Goal: Use online tool/utility: Utilize a website feature to perform a specific function

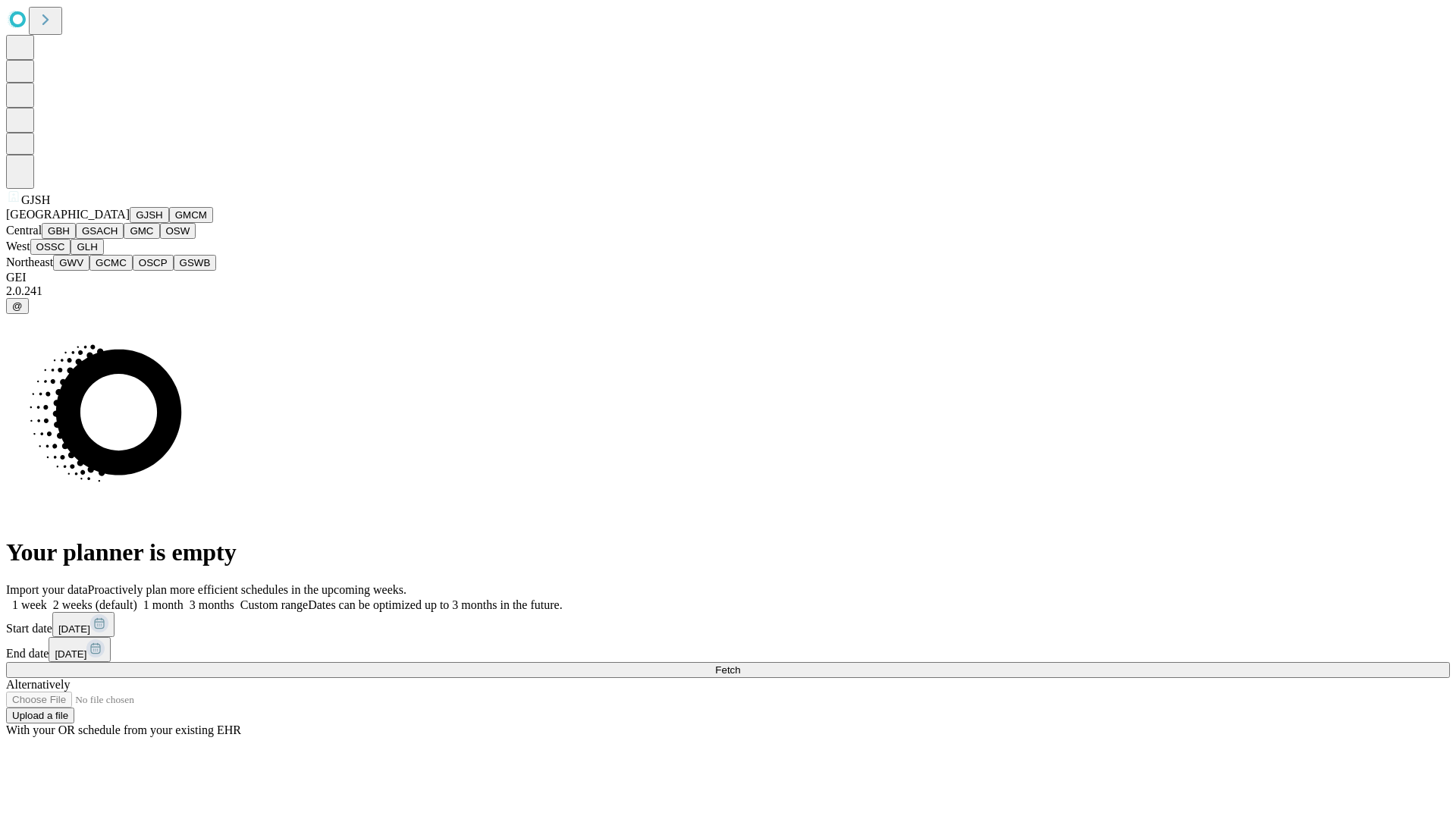
click at [130, 223] on button "GJSH" at bounding box center [149, 214] width 39 height 16
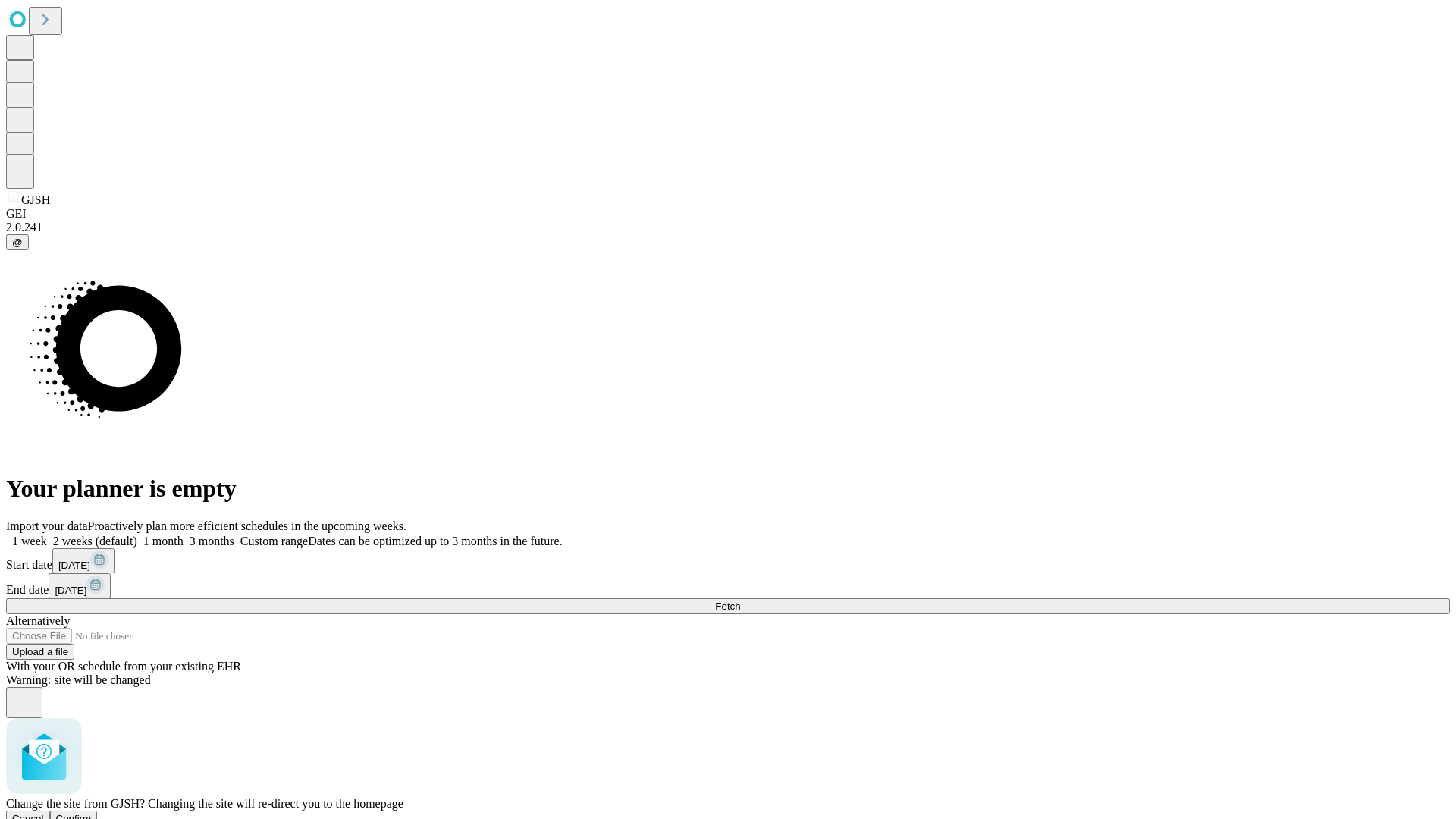
click at [92, 813] on span "Confirm" at bounding box center [73, 818] width 36 height 11
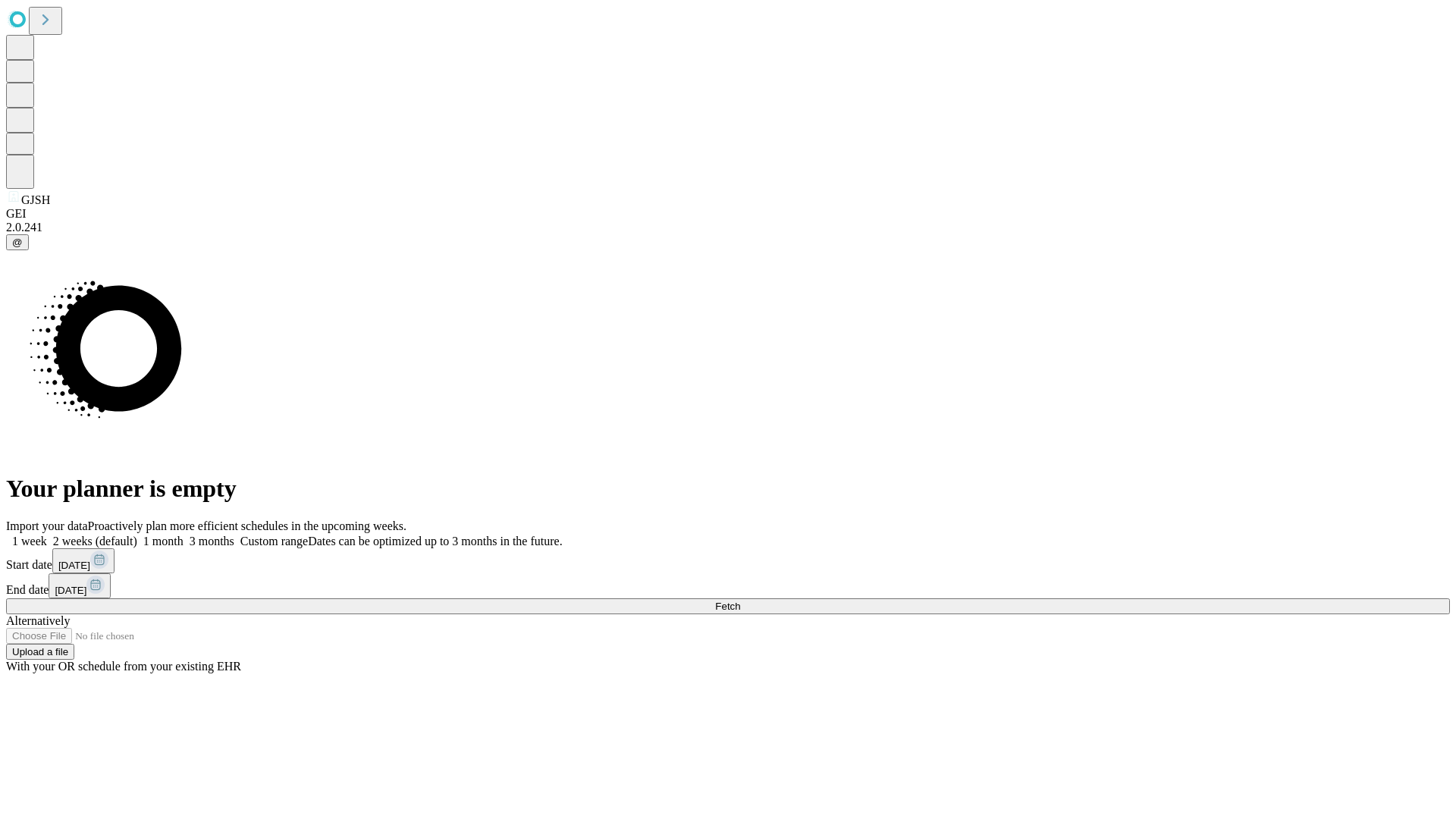
click at [184, 534] on label "1 month" at bounding box center [160, 541] width 47 height 13
click at [740, 600] on span "Fetch" at bounding box center [727, 606] width 25 height 11
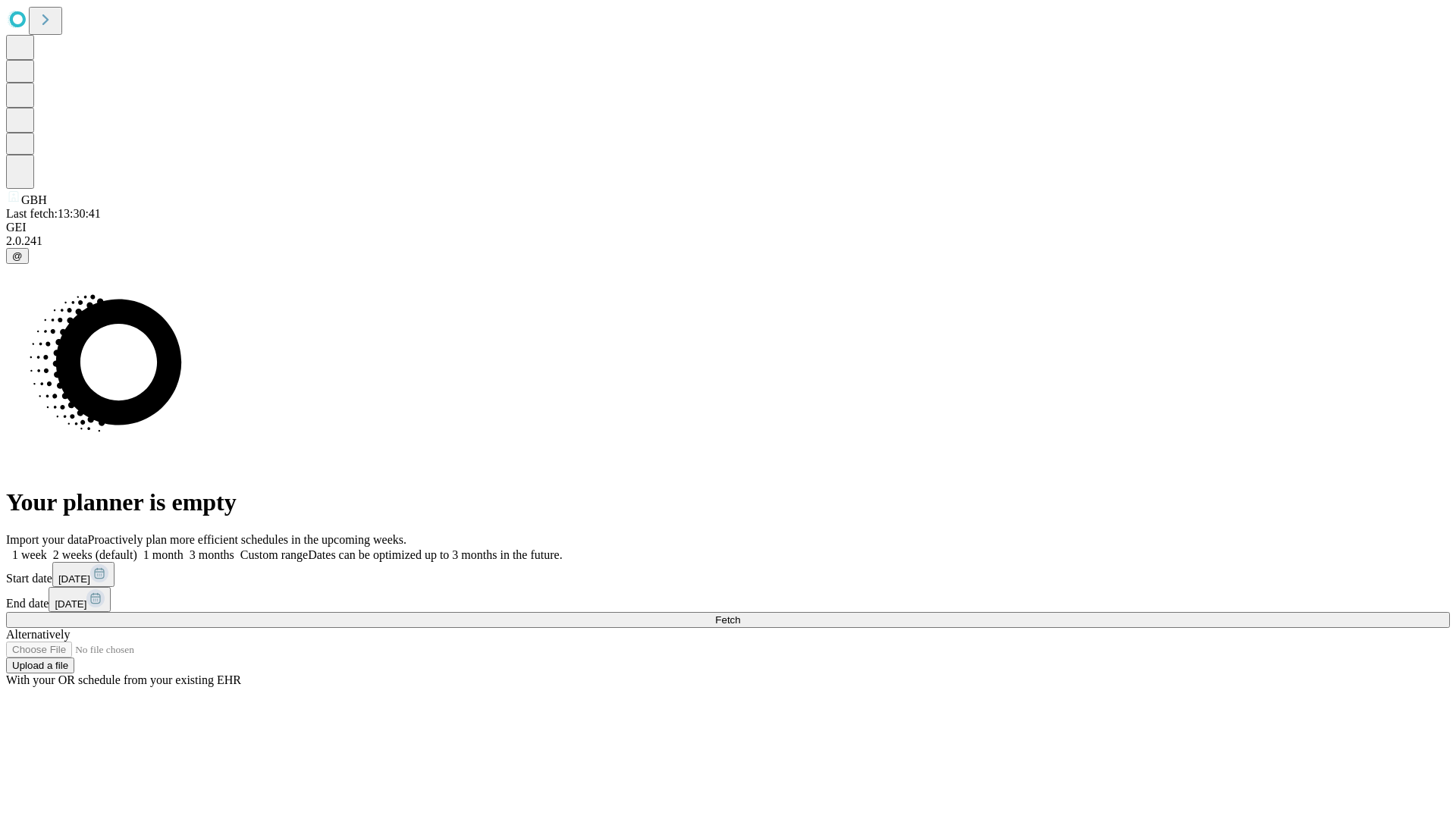
click at [184, 548] on label "1 month" at bounding box center [160, 555] width 47 height 13
click at [740, 614] on span "Fetch" at bounding box center [727, 620] width 25 height 11
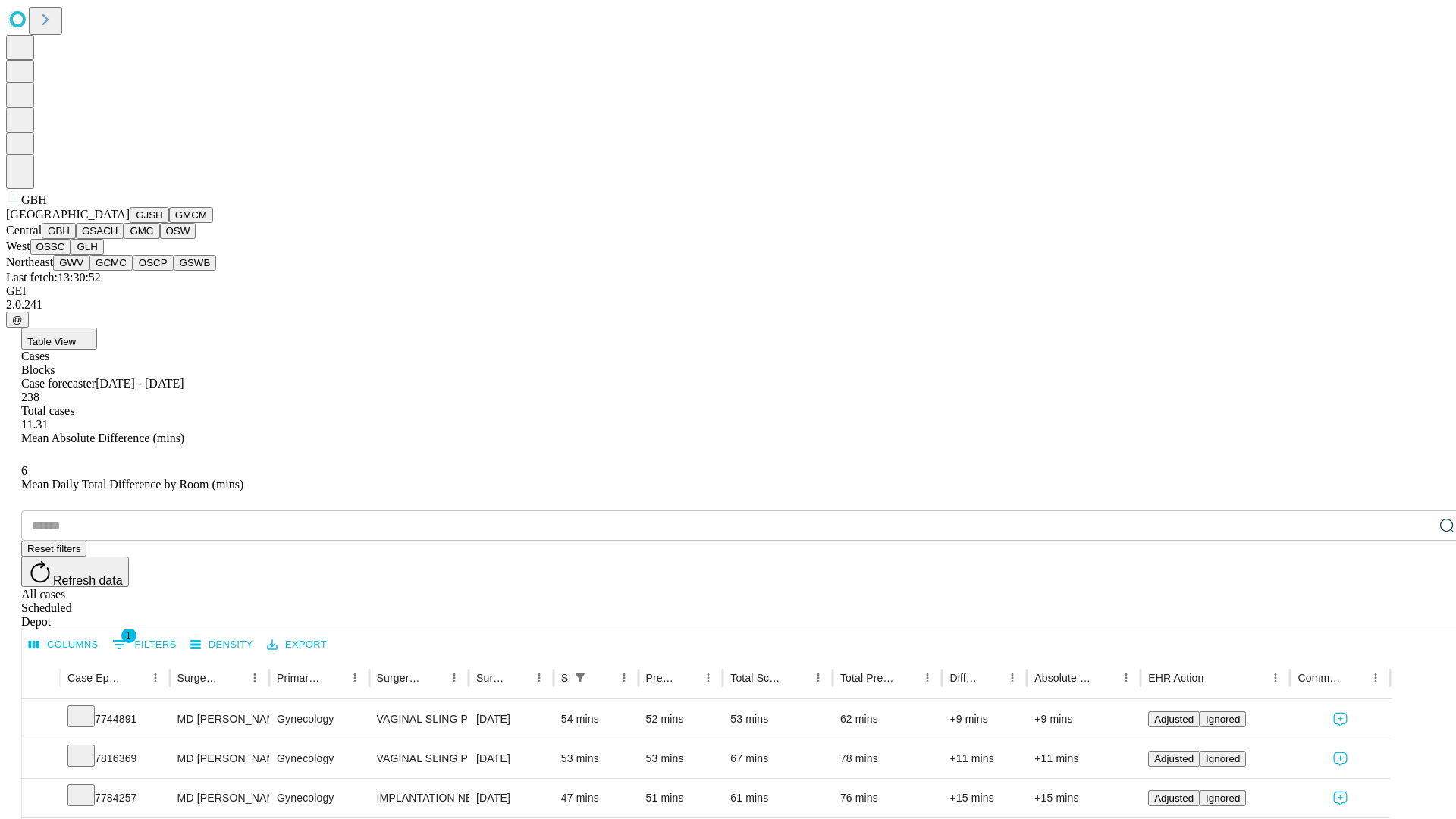
click at [117, 239] on button "GSACH" at bounding box center [100, 231] width 48 height 16
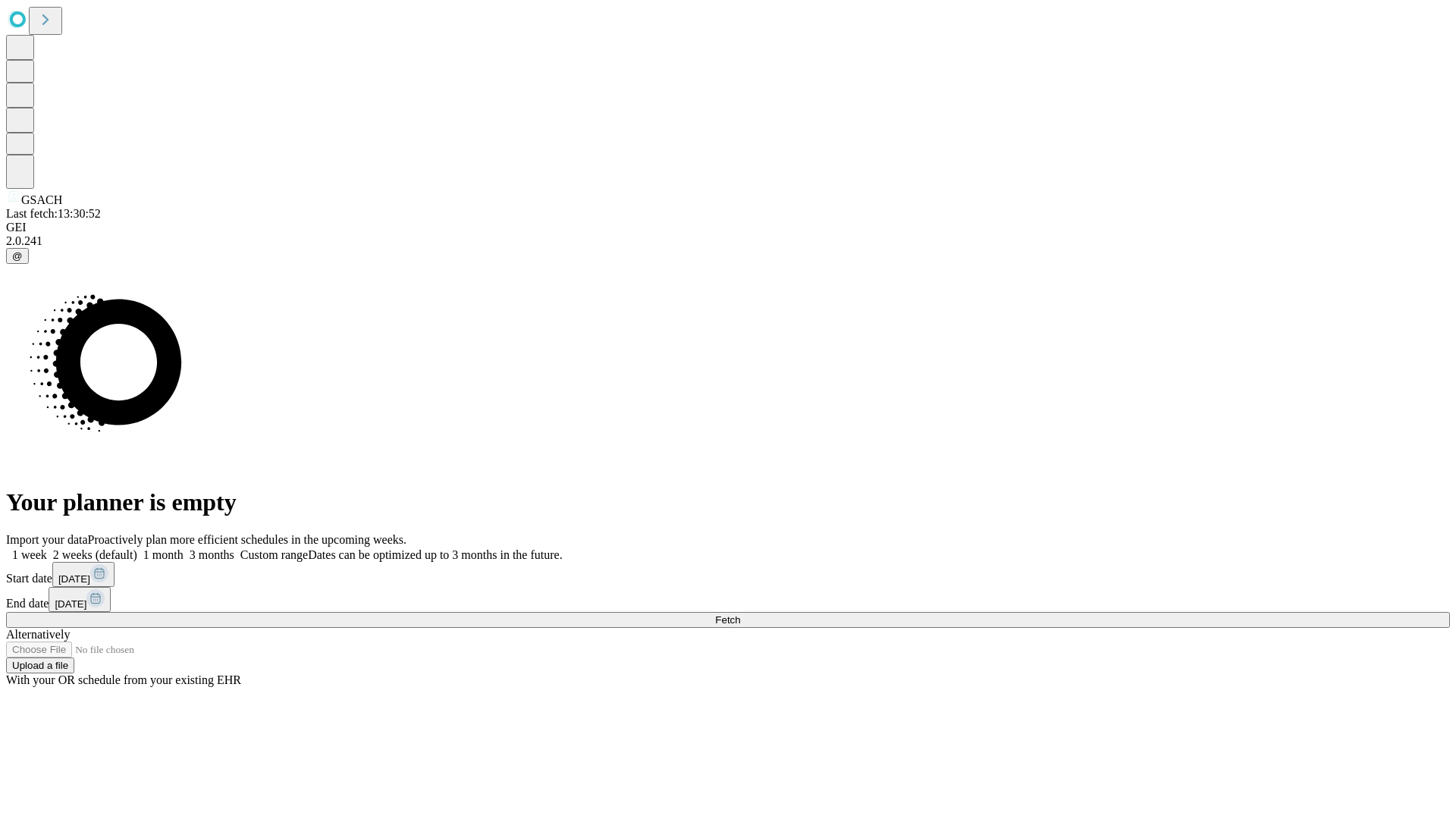
click at [184, 548] on label "1 month" at bounding box center [160, 555] width 47 height 13
click at [740, 614] on span "Fetch" at bounding box center [727, 620] width 25 height 11
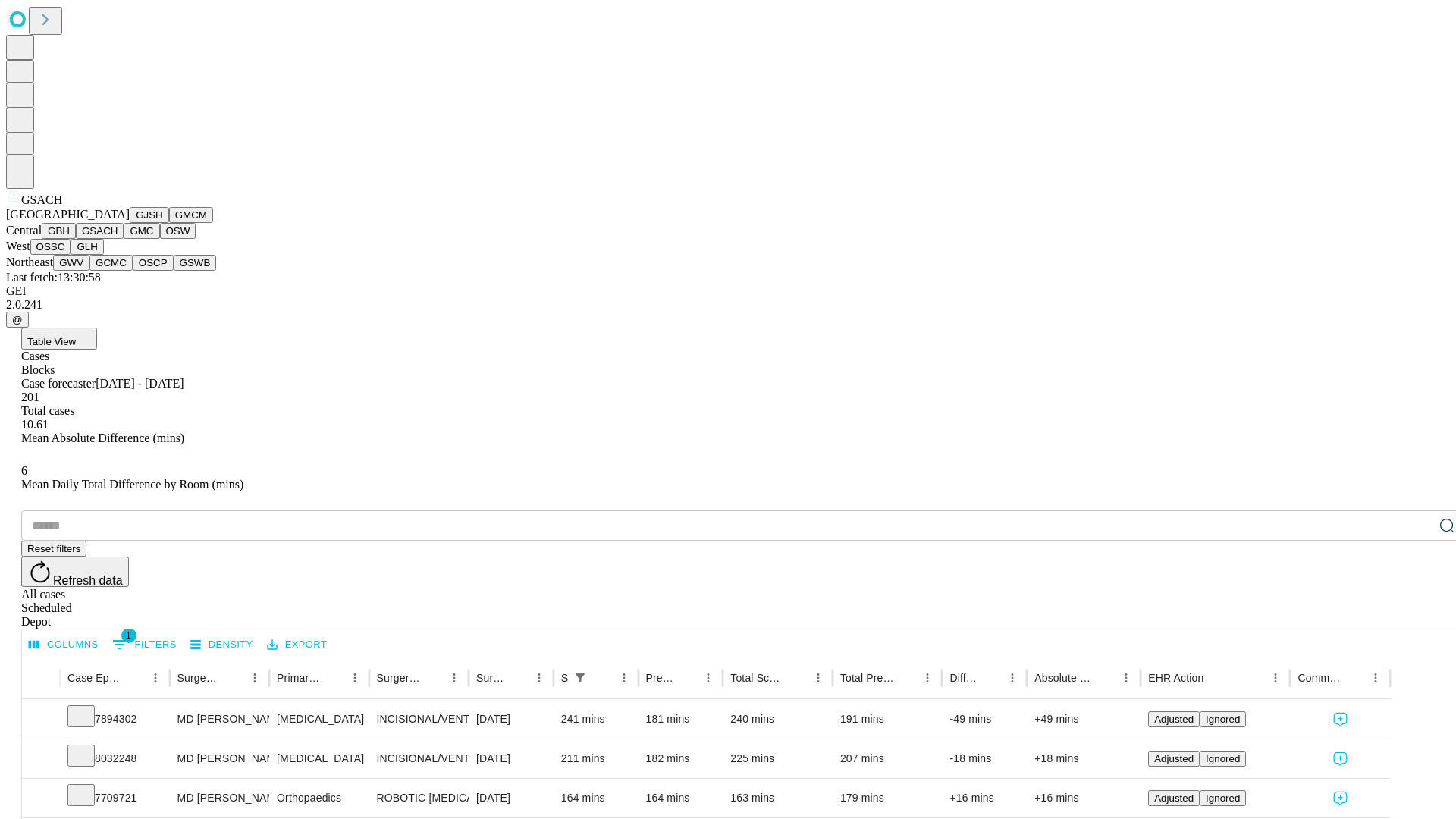
click at [124, 239] on button "GMC" at bounding box center [141, 231] width 36 height 16
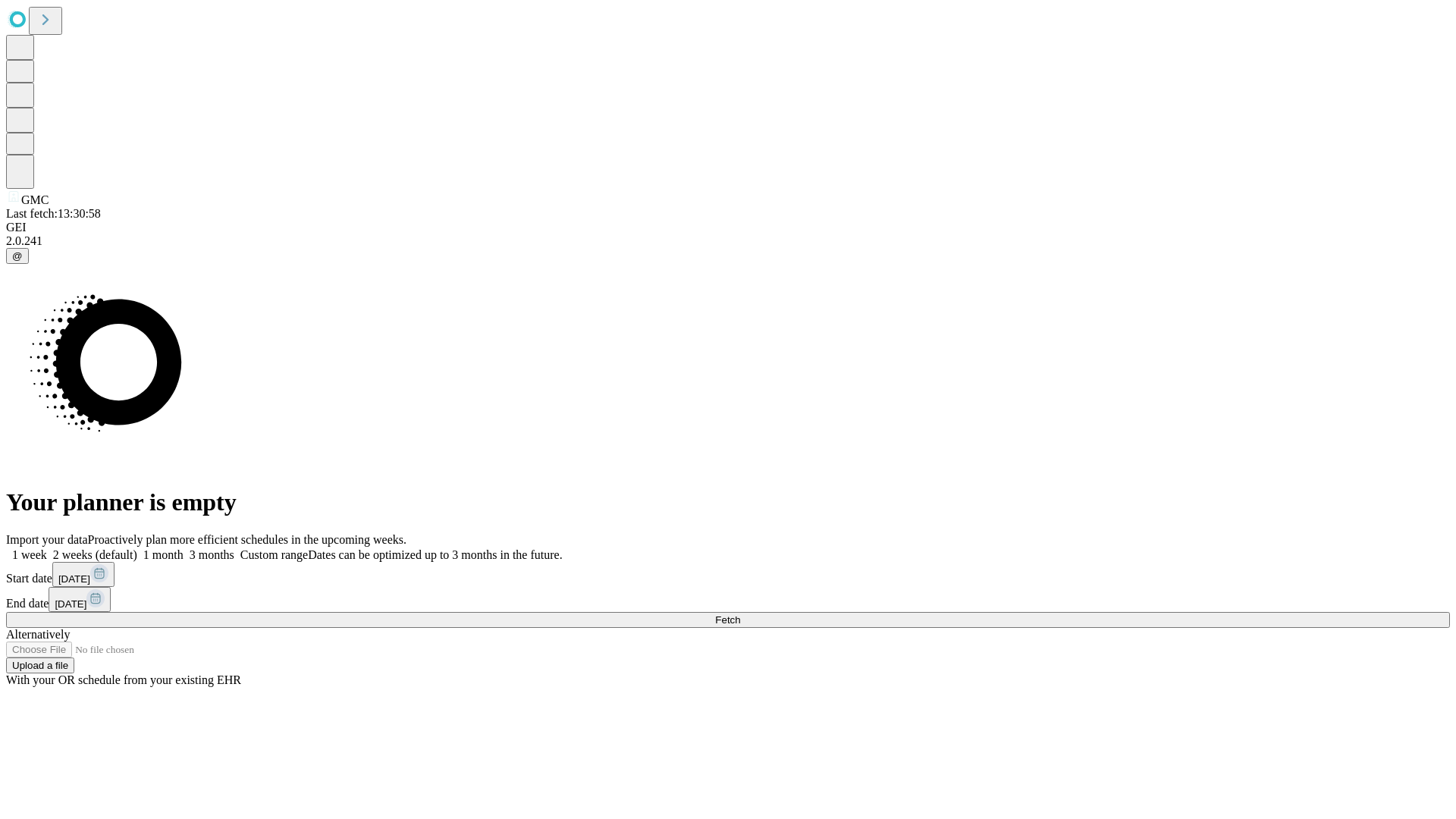
click at [184, 548] on label "1 month" at bounding box center [160, 555] width 47 height 13
click at [740, 614] on span "Fetch" at bounding box center [727, 620] width 25 height 11
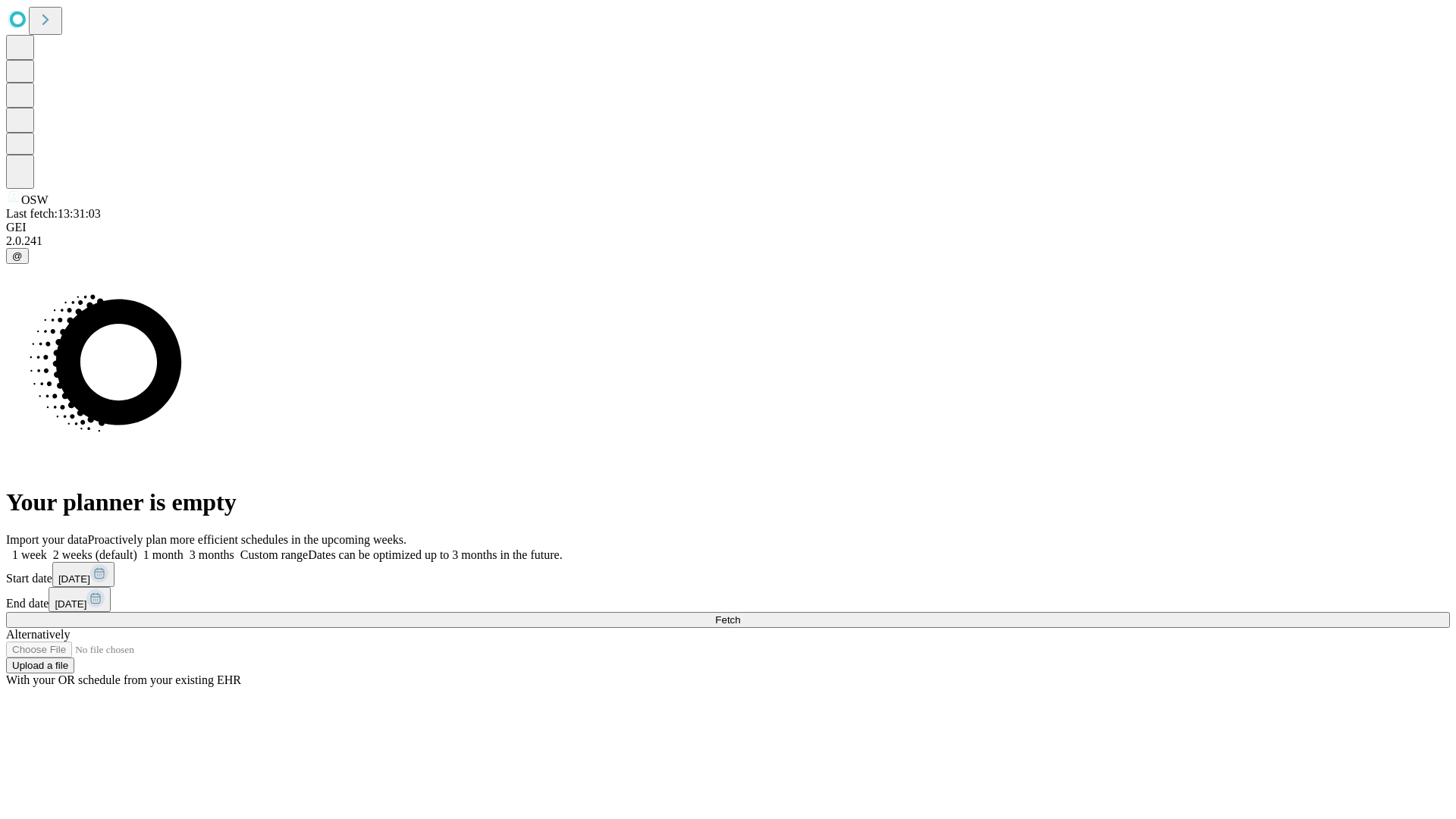
click at [740, 614] on span "Fetch" at bounding box center [727, 620] width 25 height 11
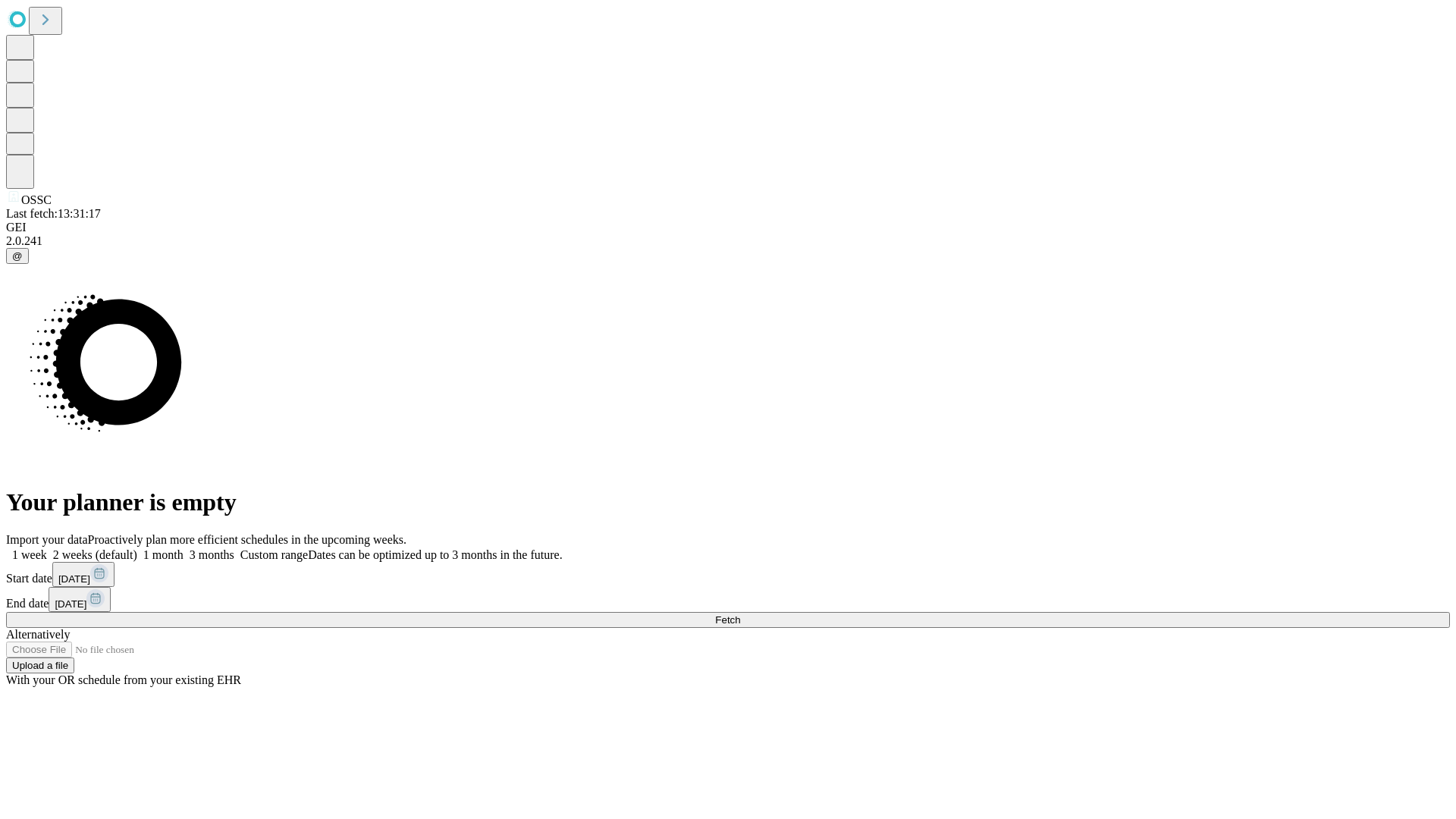
click at [184, 548] on label "1 month" at bounding box center [160, 555] width 47 height 13
click at [740, 614] on span "Fetch" at bounding box center [727, 620] width 25 height 11
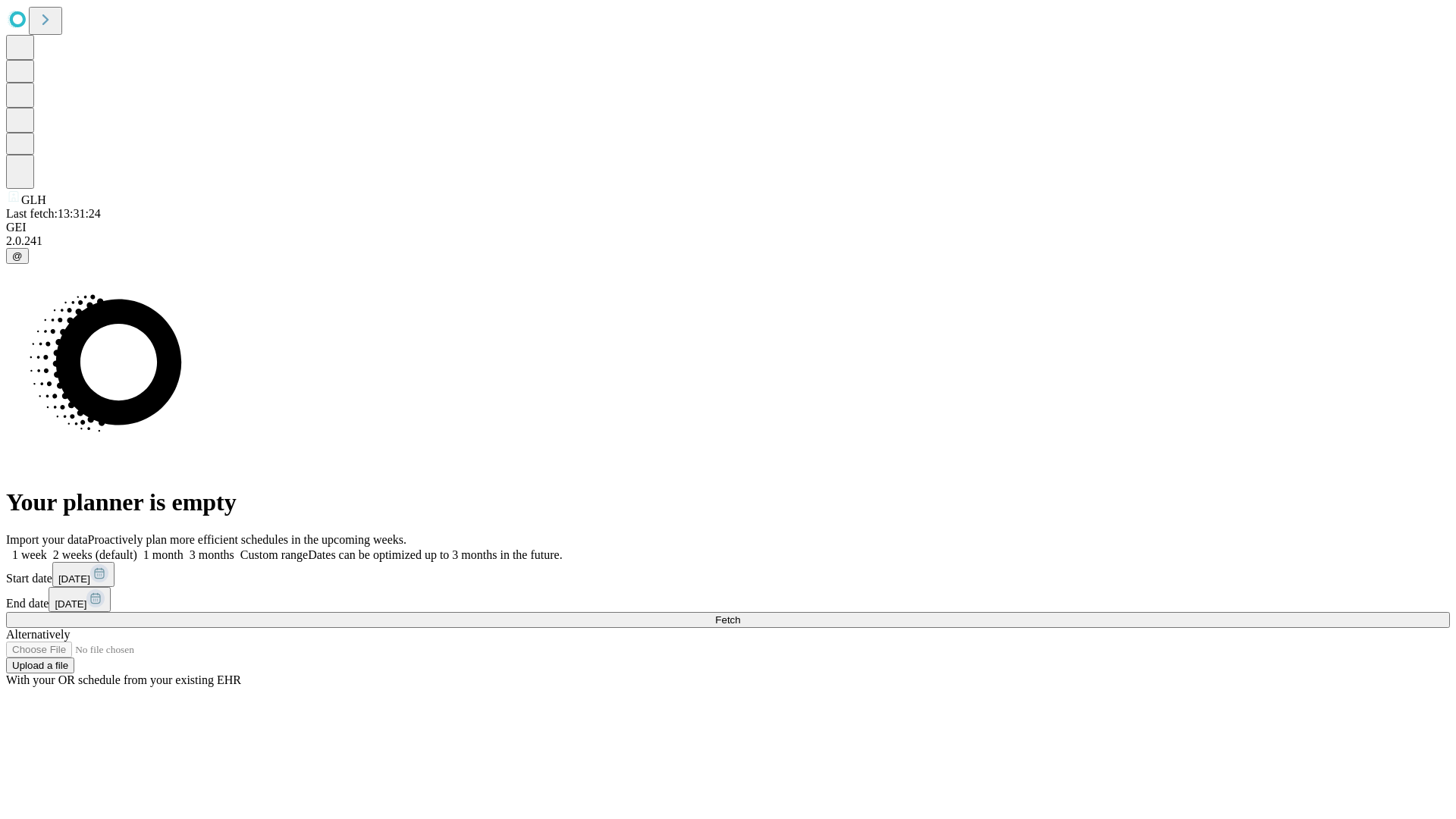
click at [184, 548] on label "1 month" at bounding box center [160, 555] width 47 height 13
click at [740, 614] on span "Fetch" at bounding box center [727, 620] width 25 height 11
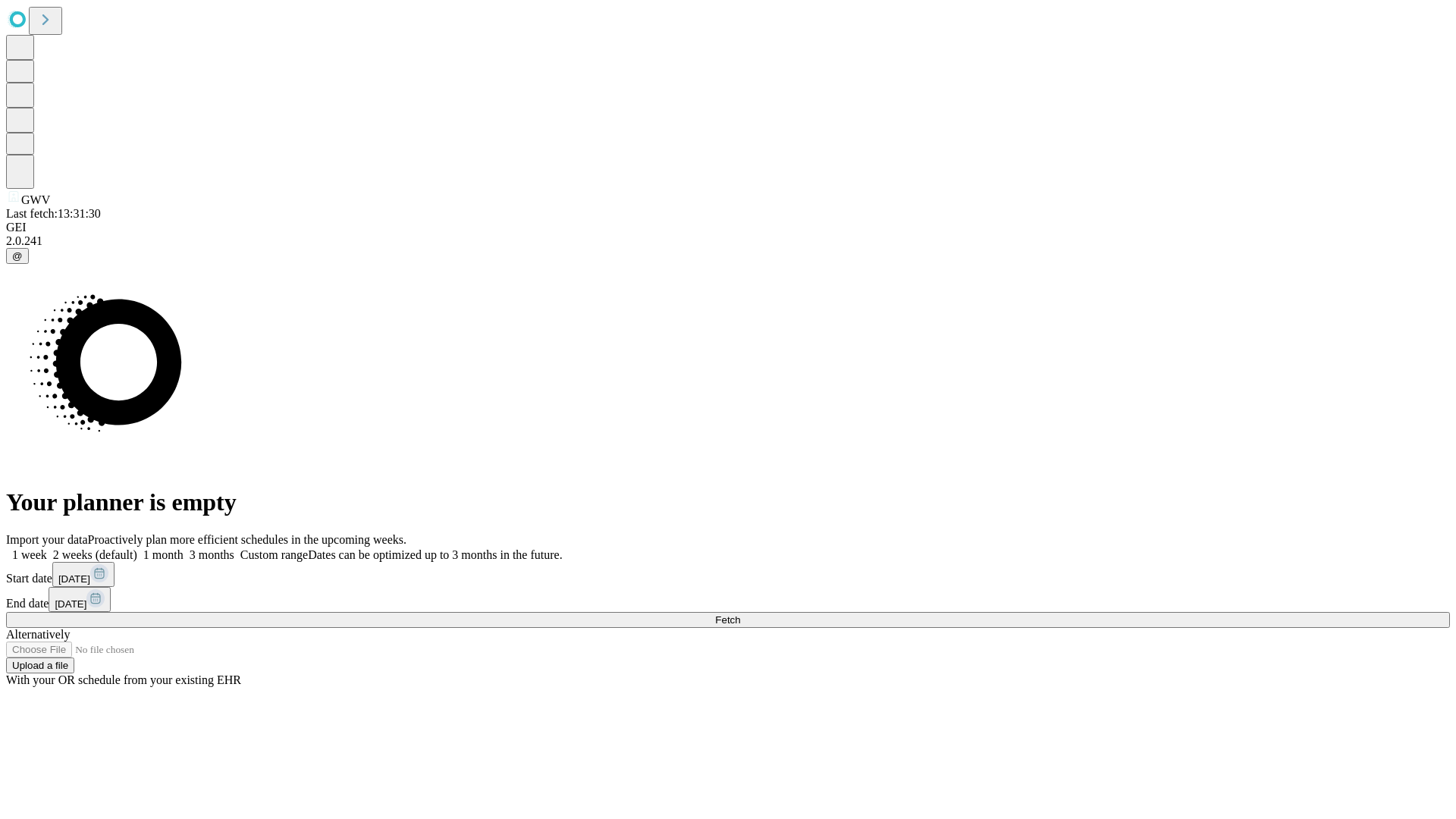
click at [184, 548] on label "1 month" at bounding box center [160, 555] width 47 height 13
click at [740, 614] on span "Fetch" at bounding box center [727, 620] width 25 height 11
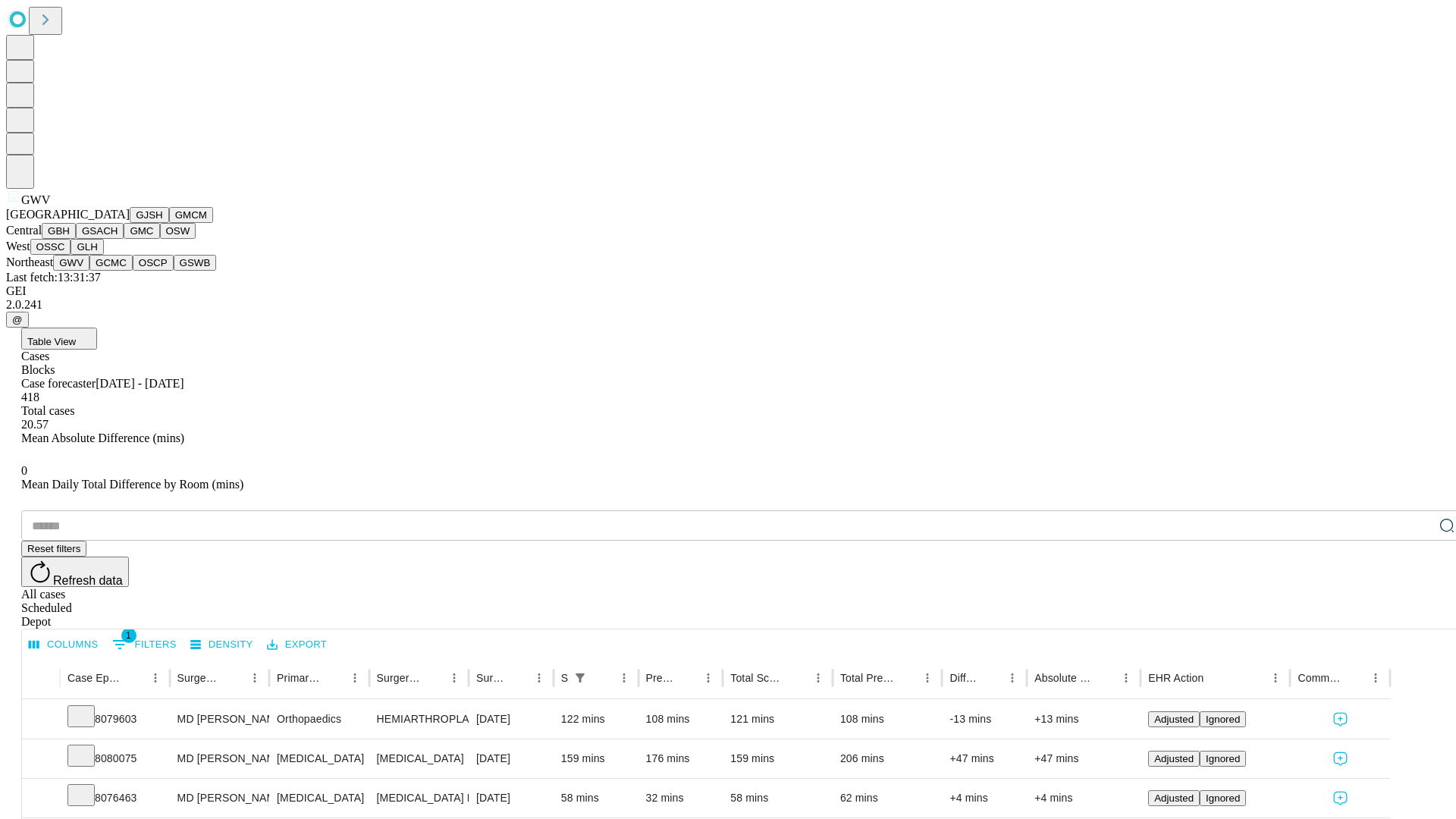
click at [117, 271] on button "GCMC" at bounding box center [111, 262] width 43 height 16
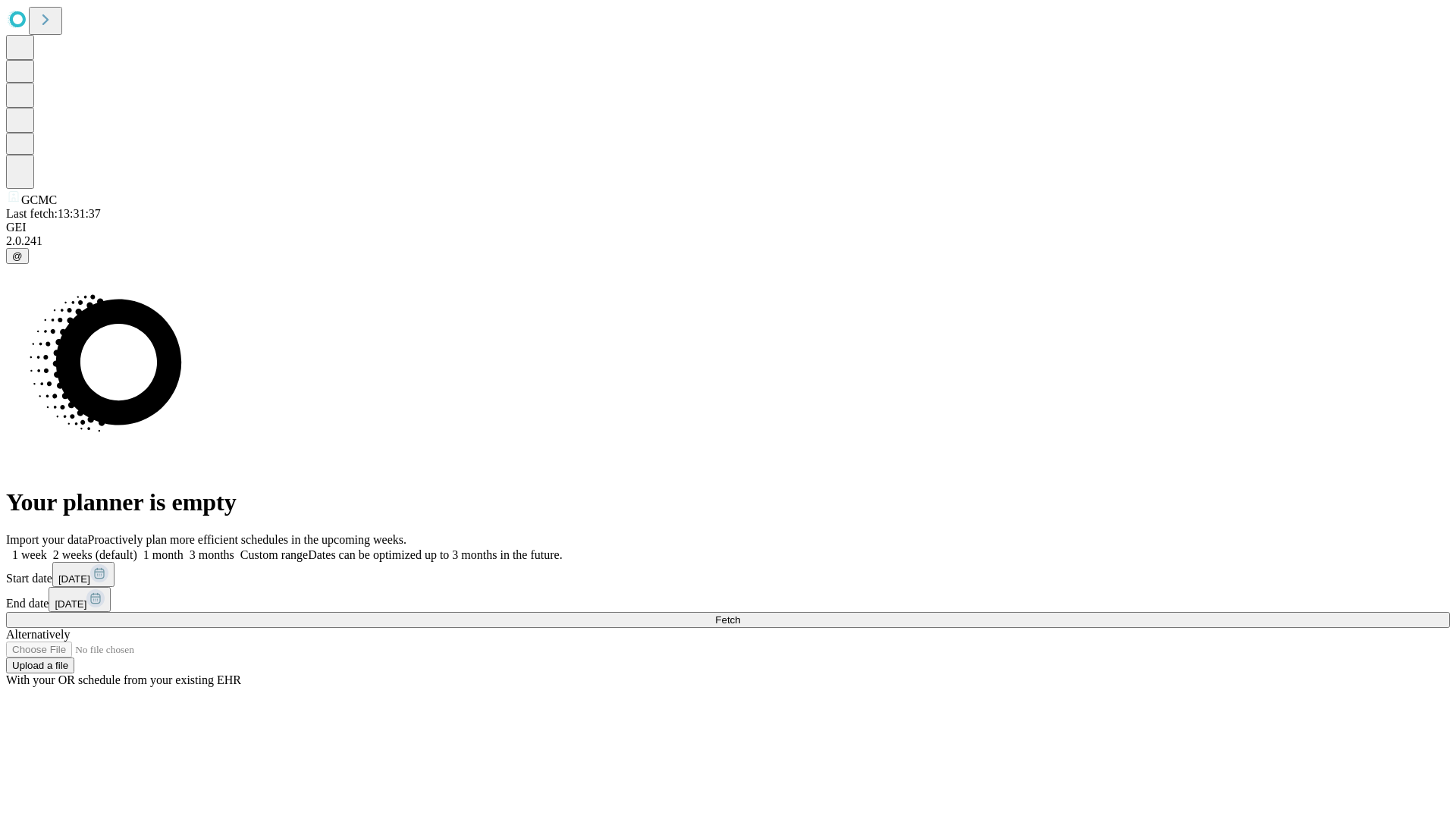
click at [184, 548] on label "1 month" at bounding box center [160, 555] width 47 height 13
click at [740, 614] on span "Fetch" at bounding box center [727, 620] width 25 height 11
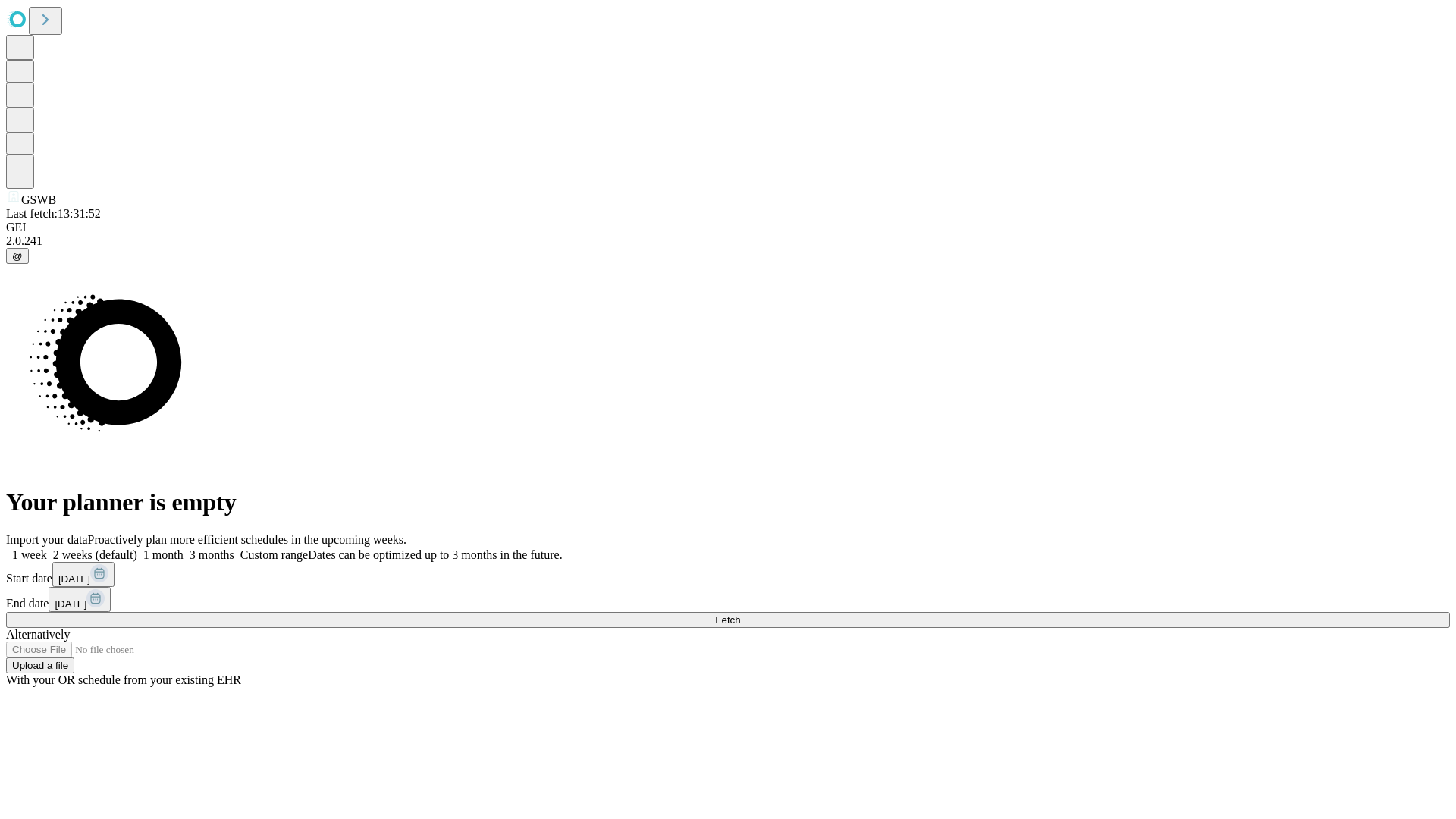
click at [184, 548] on label "1 month" at bounding box center [160, 555] width 47 height 13
click at [740, 614] on span "Fetch" at bounding box center [727, 620] width 25 height 11
